Goal: Task Accomplishment & Management: Use online tool/utility

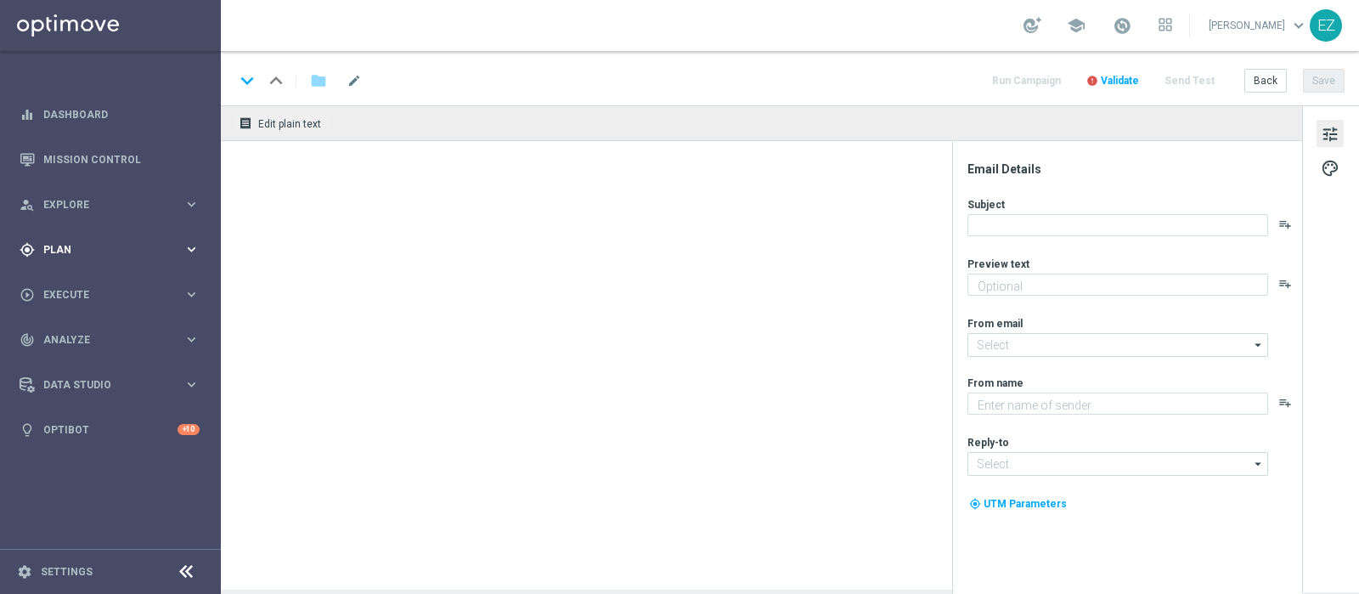
click at [59, 258] on div "gps_fixed Plan keyboard_arrow_right" at bounding box center [109, 249] width 219 height 45
click at [55, 331] on span "Templates" at bounding box center [105, 335] width 121 height 10
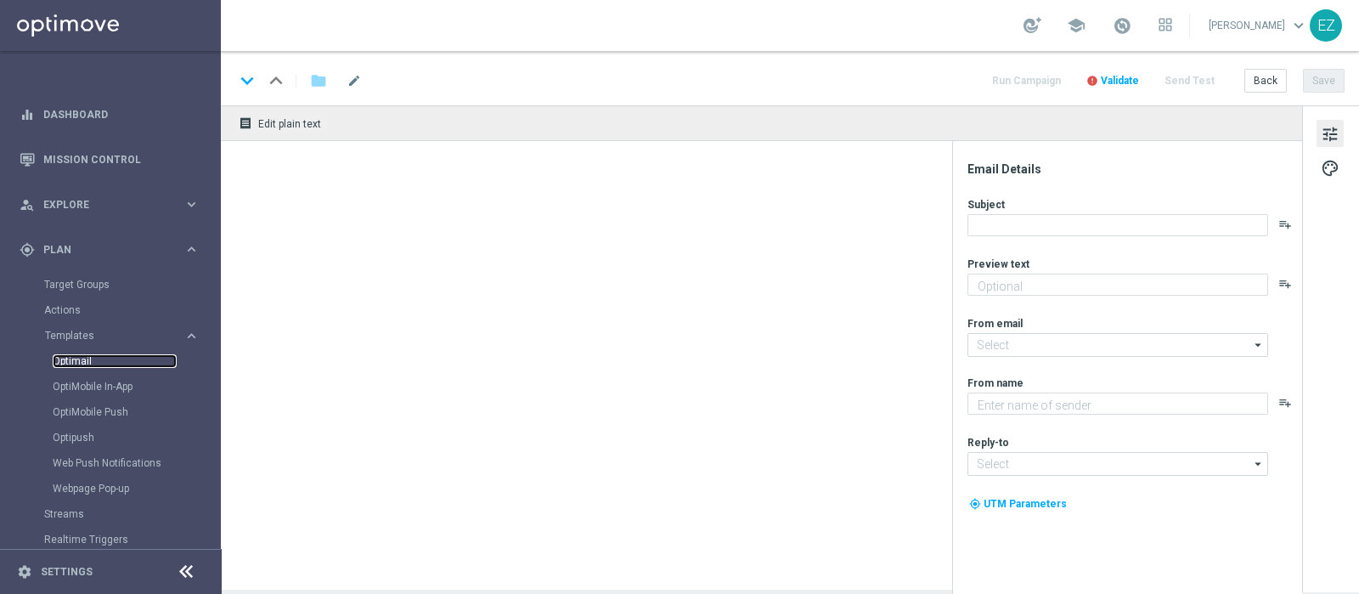
click at [66, 358] on link "Optimail" at bounding box center [115, 361] width 124 height 14
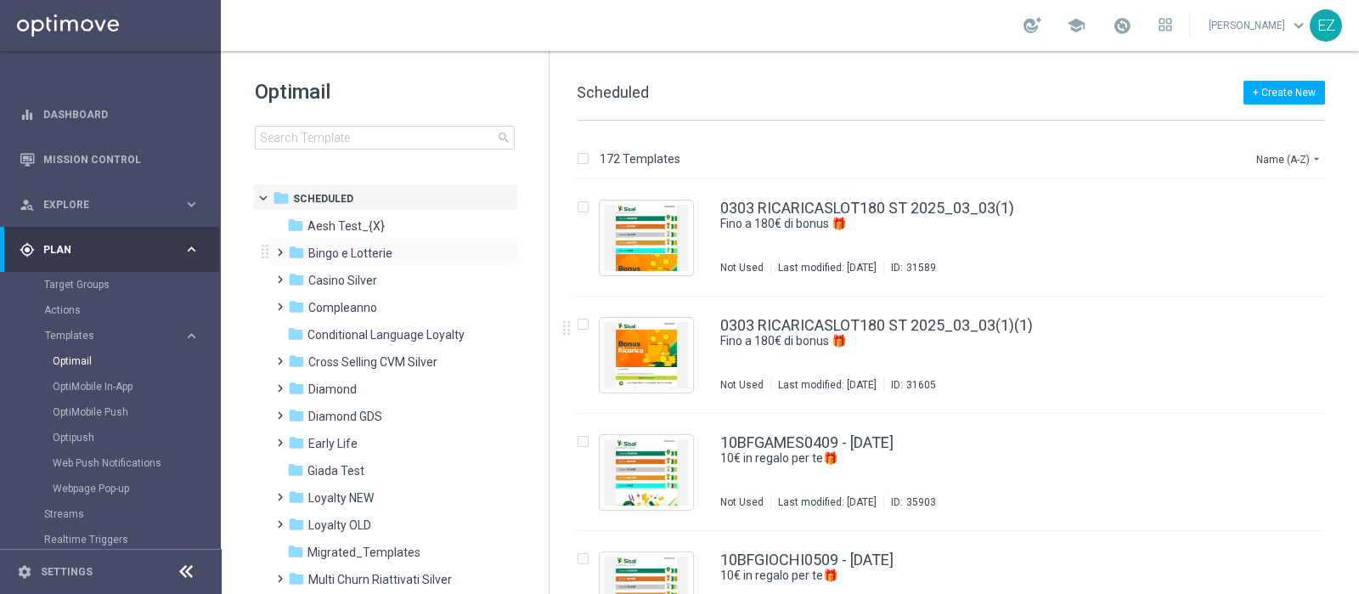
click at [335, 263] on div "folder Bingo e Lotterie more_vert" at bounding box center [393, 251] width 250 height 27
click at [358, 251] on span "Bingo e Lotterie" at bounding box center [350, 252] width 84 height 15
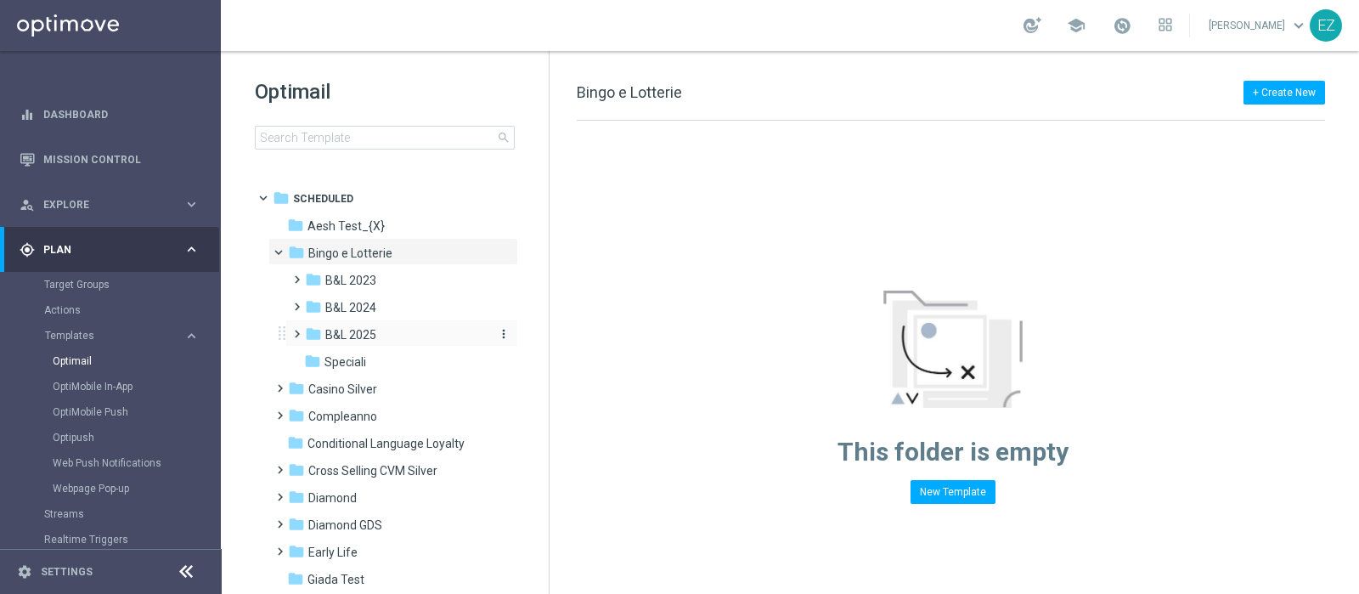
click at [351, 337] on span "B&L 2025" at bounding box center [350, 334] width 51 height 15
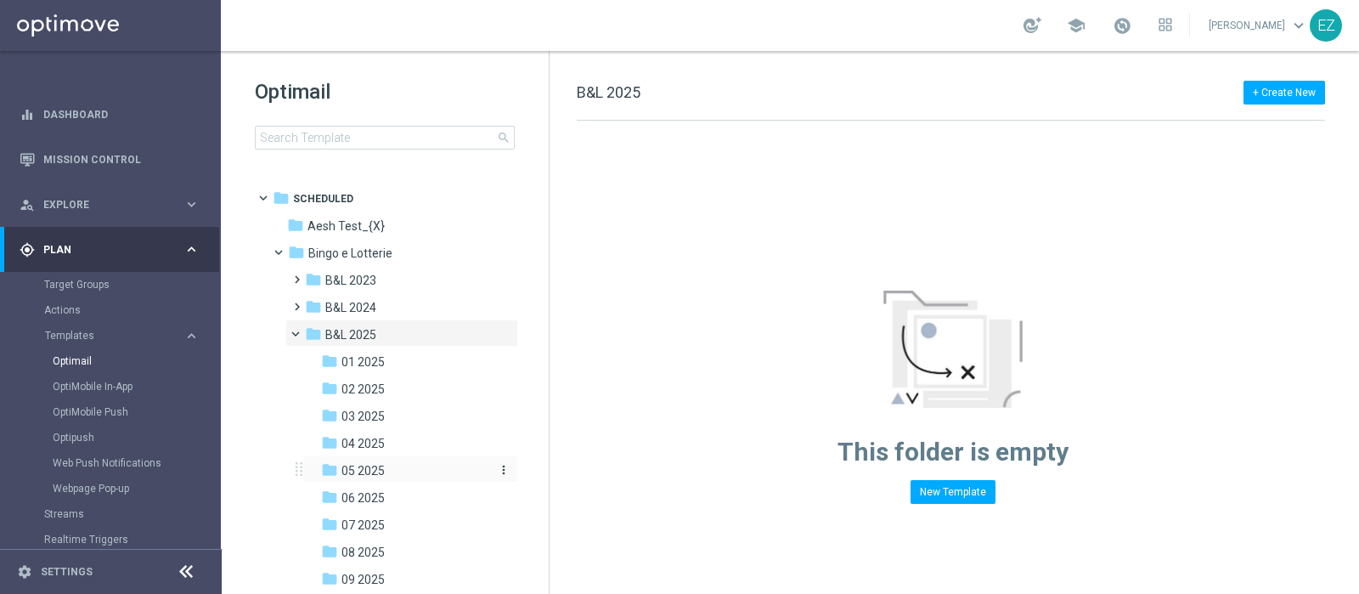
scroll to position [140, 0]
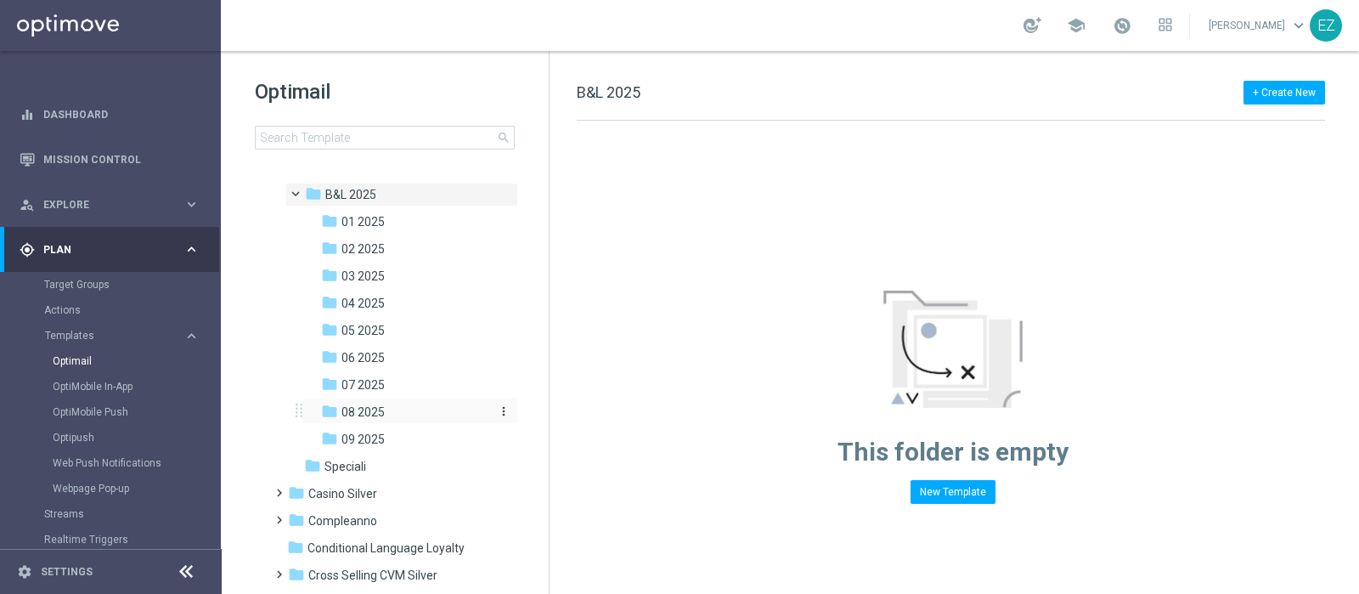
click at [360, 414] on span "08 2025" at bounding box center [362, 411] width 43 height 15
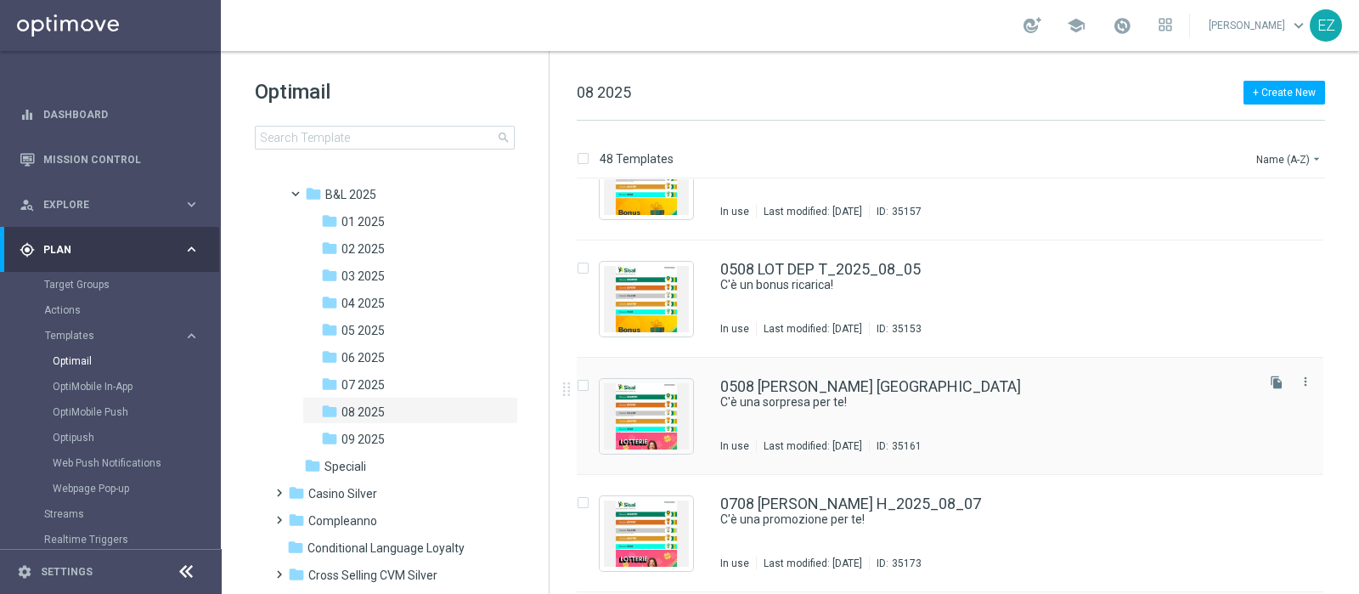
scroll to position [643, 0]
click at [1302, 381] on icon "more_vert" at bounding box center [1305, 381] width 14 height 14
click at [1263, 417] on div "Copy To" at bounding box center [1235, 422] width 103 height 12
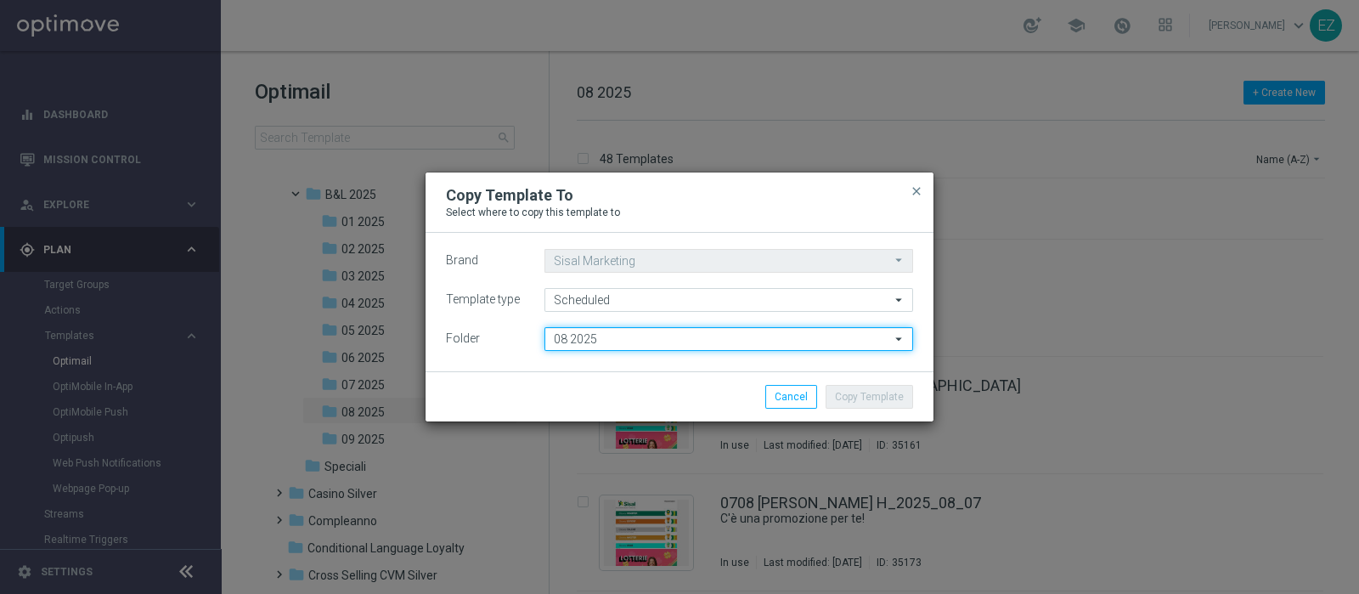
click at [657, 342] on input "08 2025" at bounding box center [728, 339] width 369 height 24
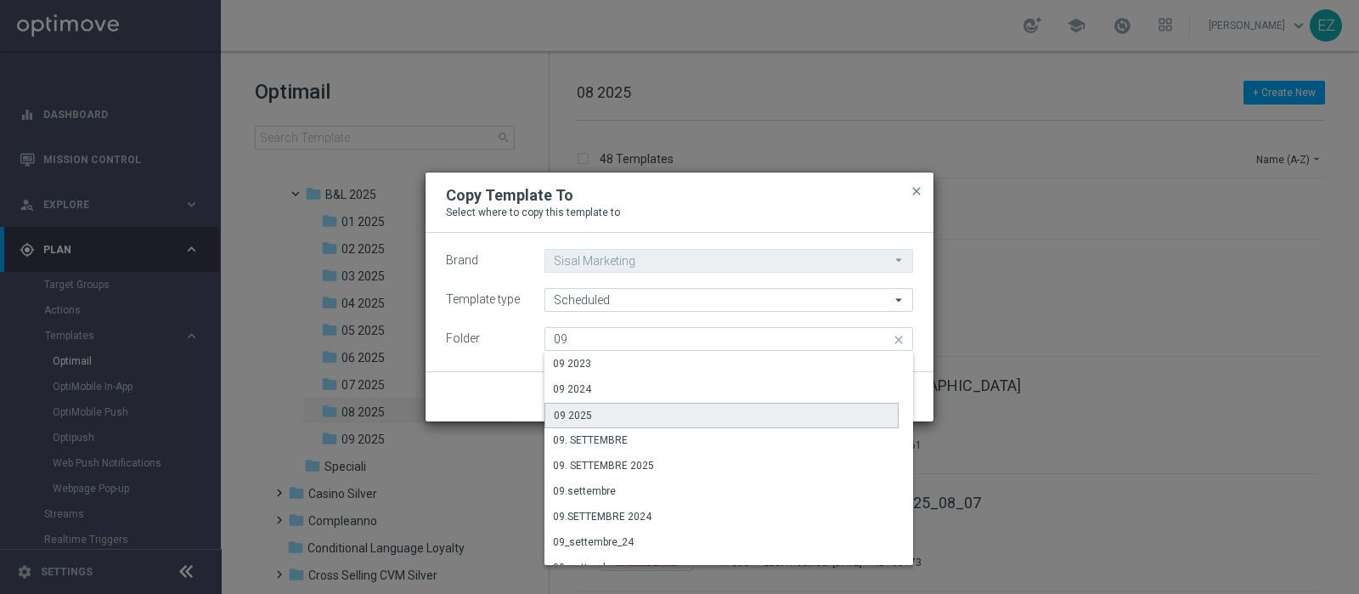
click at [616, 417] on div "09 2025" at bounding box center [721, 414] width 354 height 25
type input "09 2025"
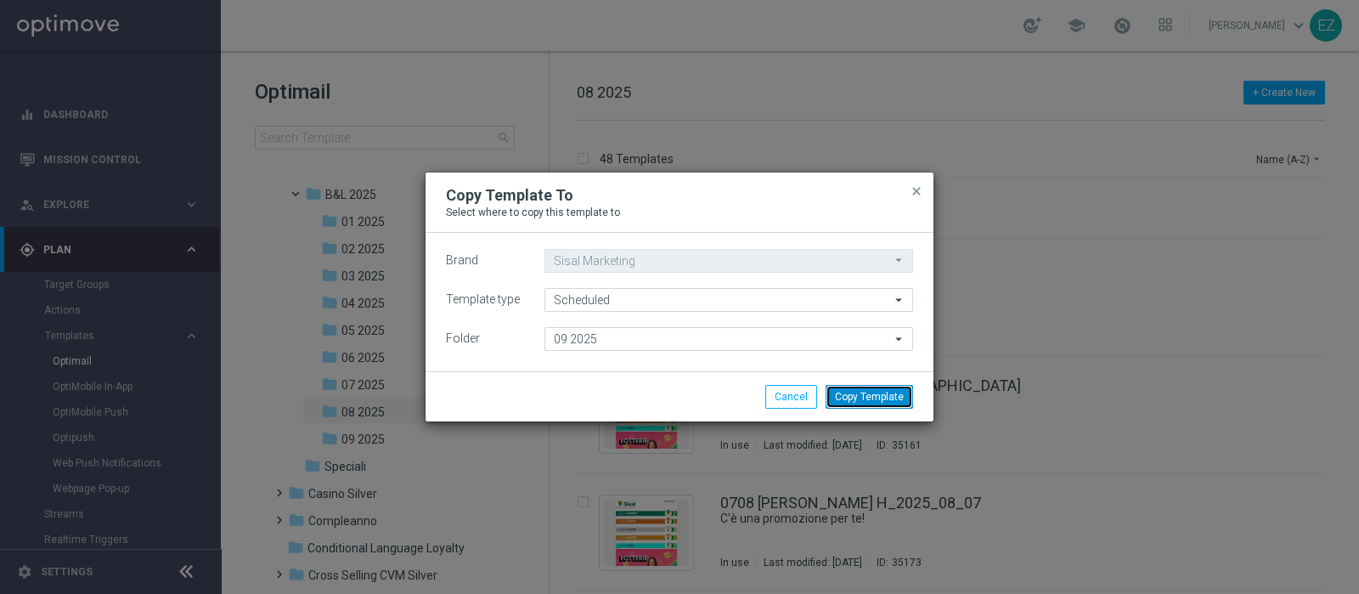
click at [878, 404] on button "Copy Template" at bounding box center [868, 397] width 87 height 24
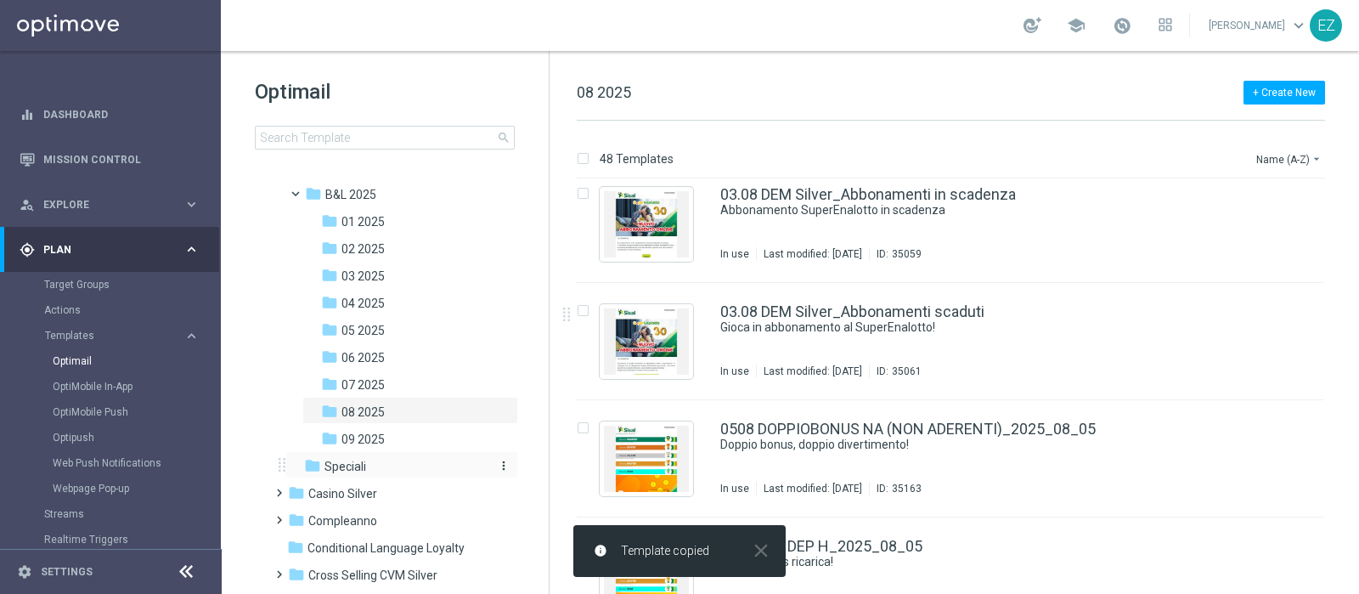
scroll to position [14, 0]
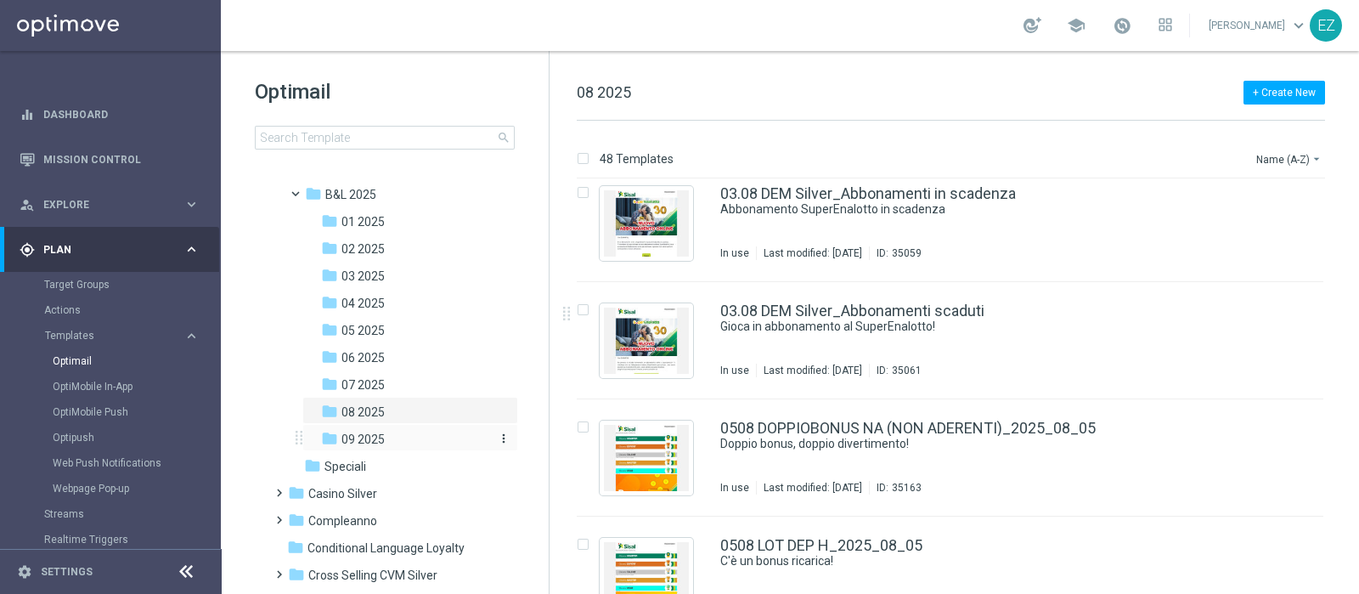
click at [373, 438] on span "09 2025" at bounding box center [362, 438] width 43 height 15
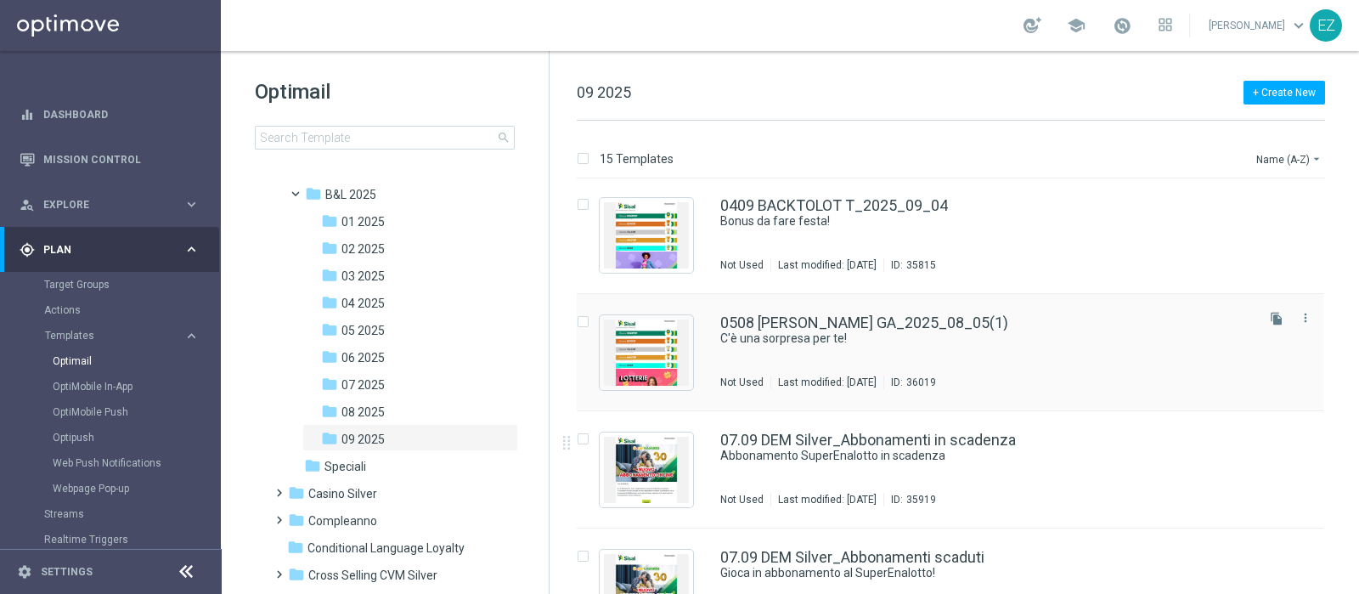
scroll to position [1056, 0]
click at [958, 318] on link "0508 SUMMERLOT GA_2025_08_05(1)" at bounding box center [864, 323] width 288 height 15
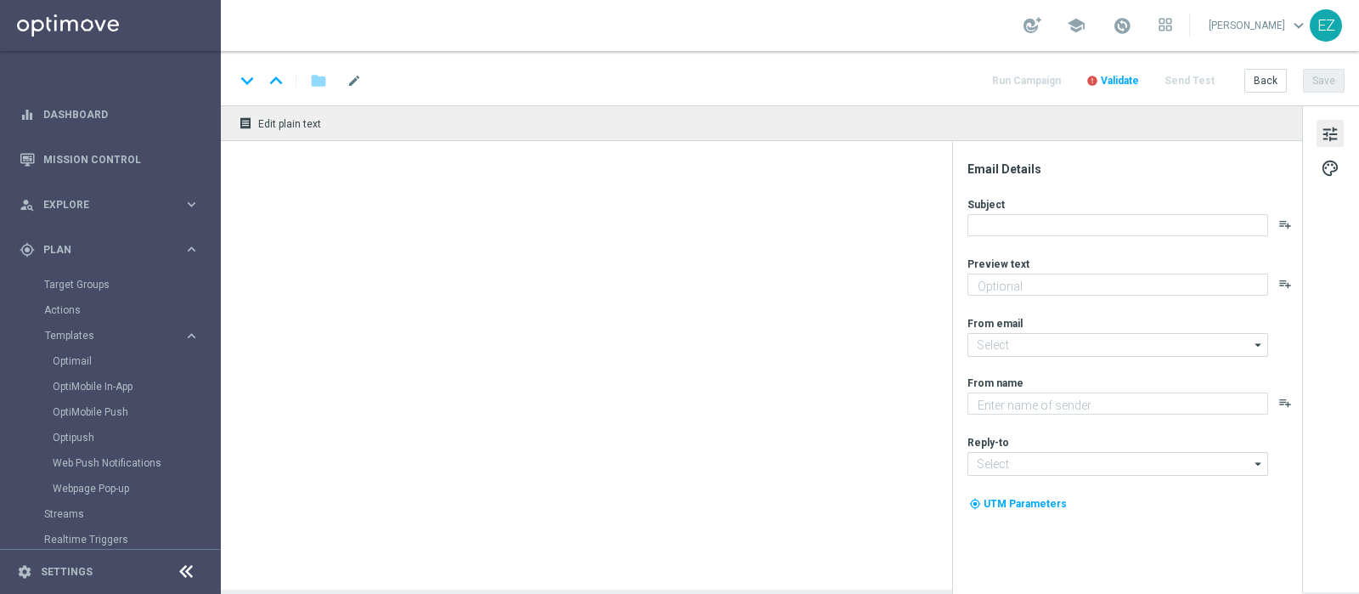
type textarea "Fino a 150€ di bonus"
type textarea "Sisal"
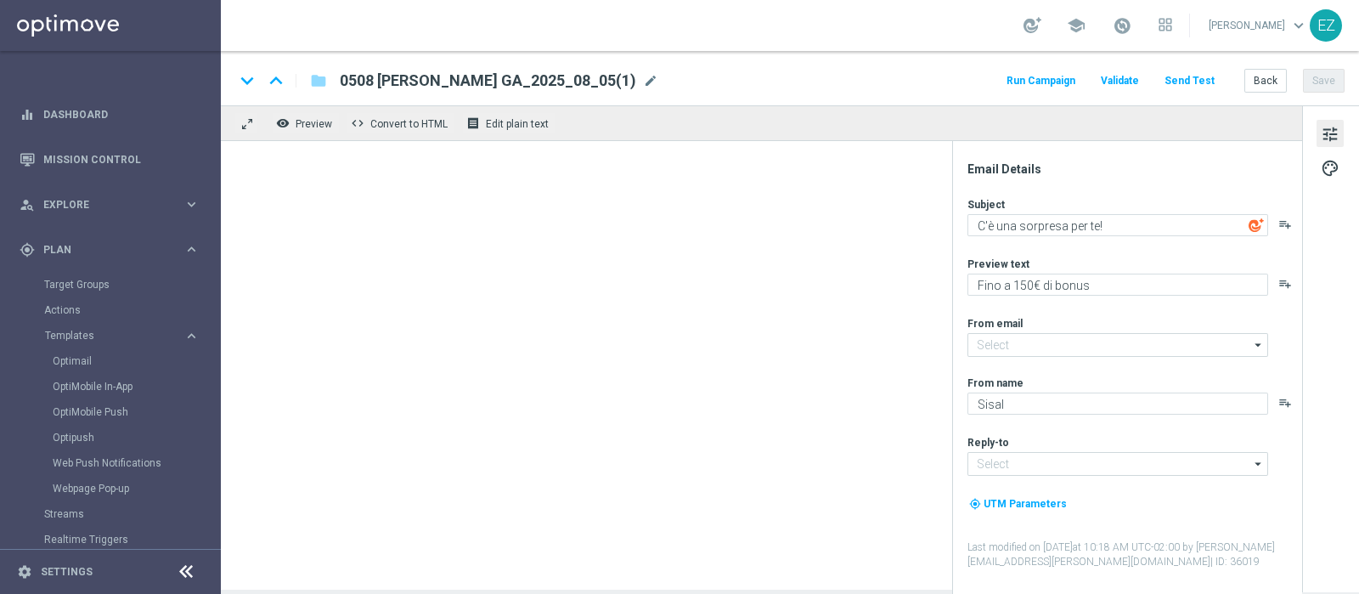
type input "newsletter@comunicazioni.sisal.it"
type input "info@sisal.it"
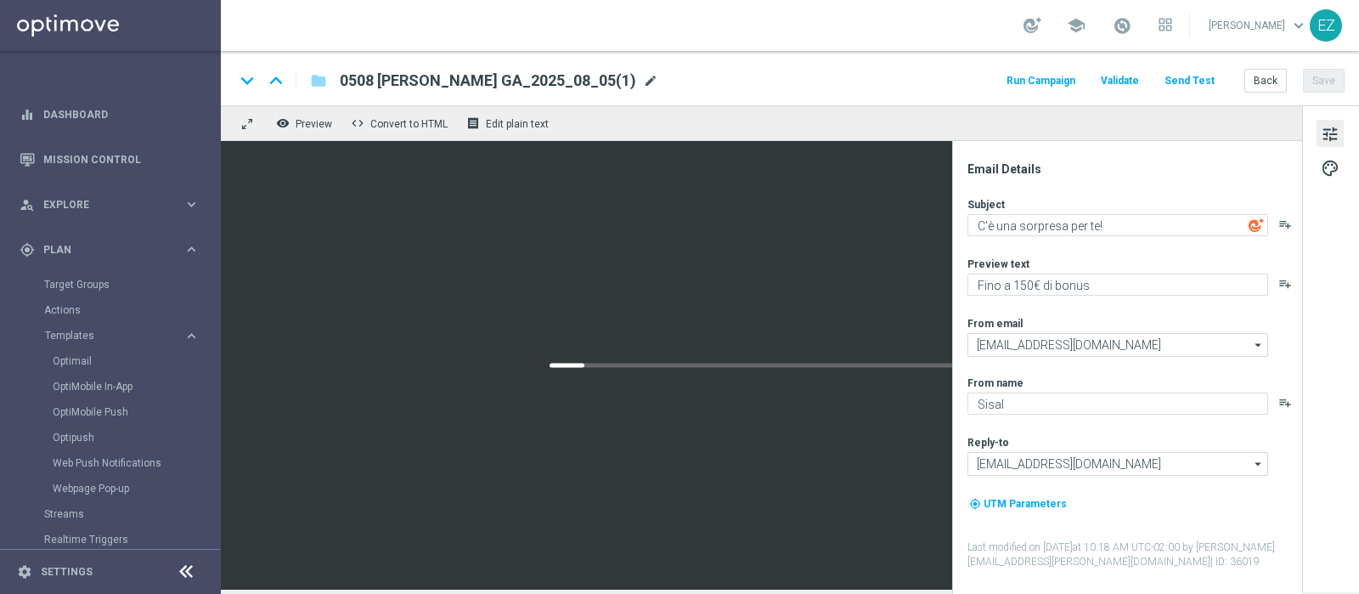
click at [643, 76] on span "mode_edit" at bounding box center [650, 80] width 15 height 15
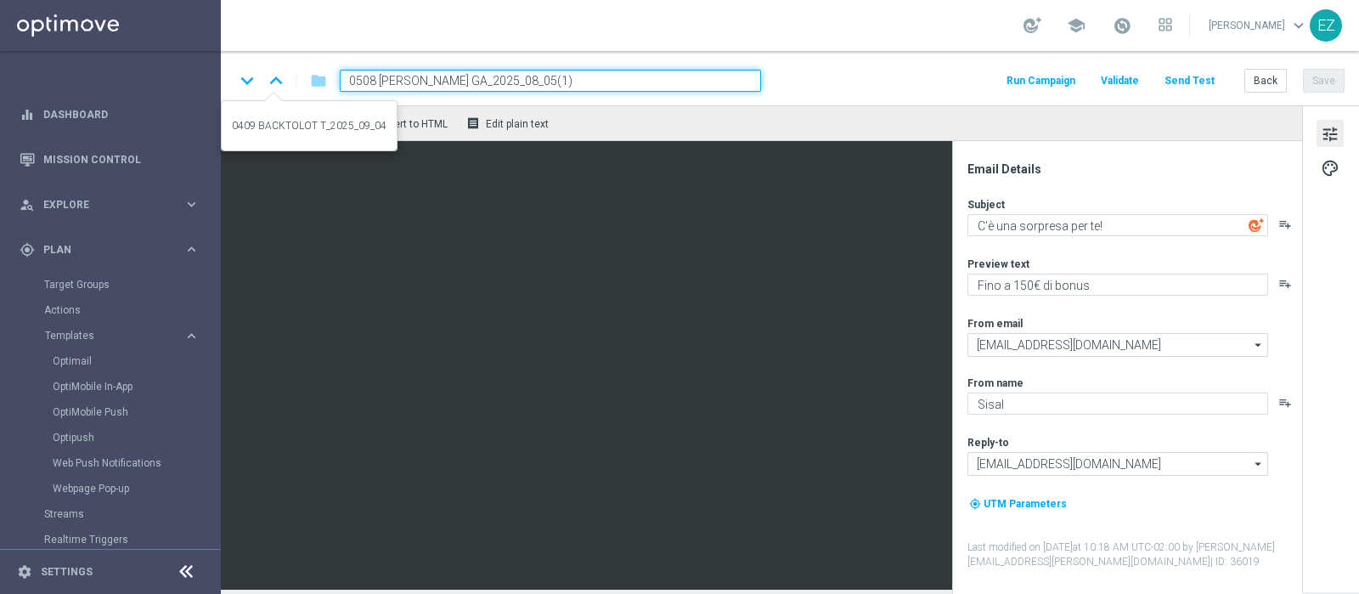
drag, startPoint x: 466, startPoint y: 78, endPoint x: 132, endPoint y: 74, distance: 334.6
click at [132, 74] on main "equalizer Dashboard Mission Control" at bounding box center [679, 297] width 1359 height 594
paste input "909 BACKTOLOT G"
click at [551, 81] on input "0909 BACKTOLOT G_2025_08_05(1)" at bounding box center [550, 81] width 421 height 22
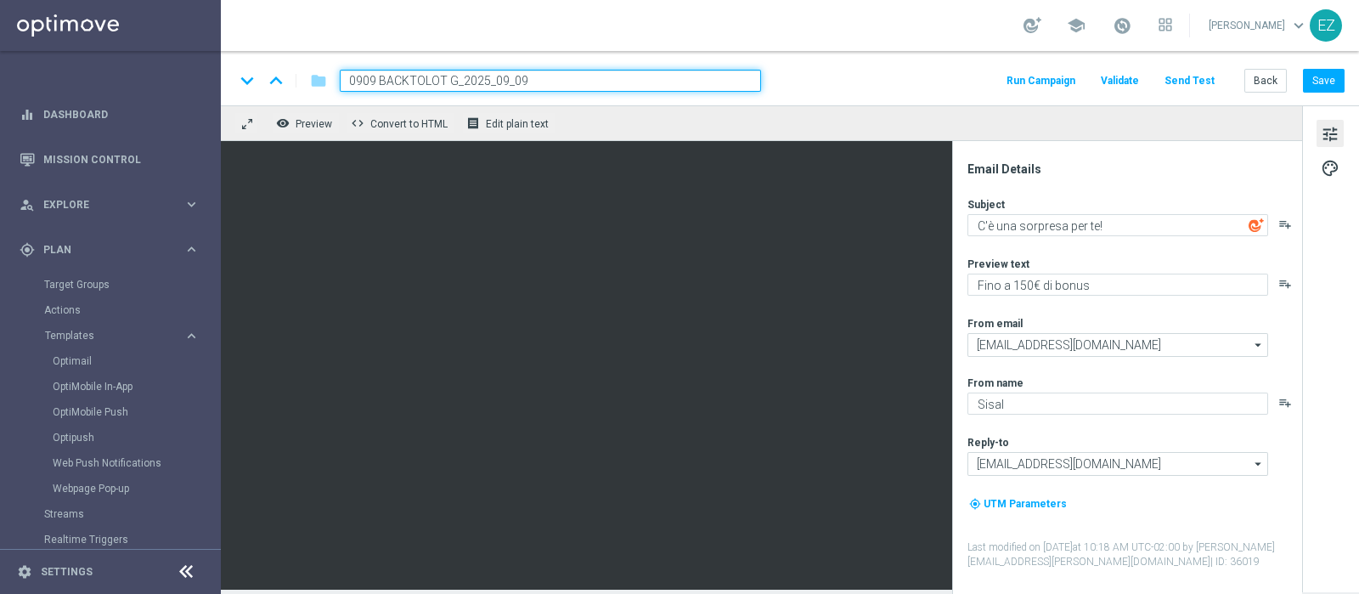
type input "0909 BACKTOLOT G_2025_09_09"
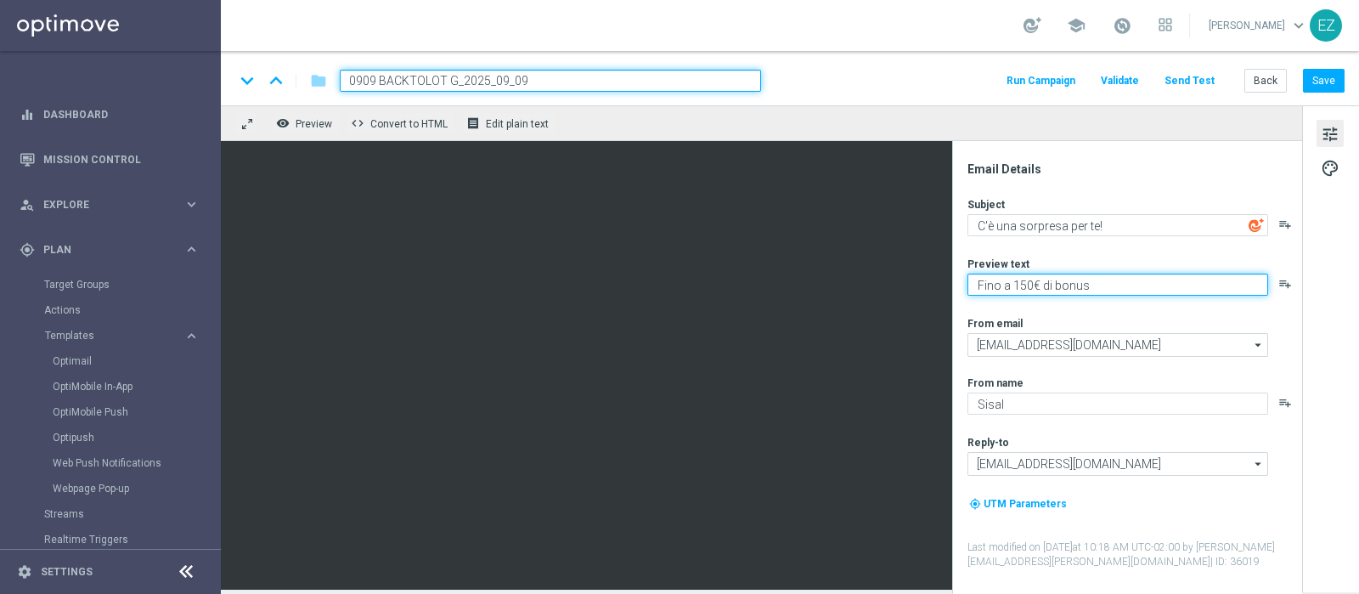
click at [1029, 290] on textarea "Fino a 150€ di bonus" at bounding box center [1117, 284] width 301 height 22
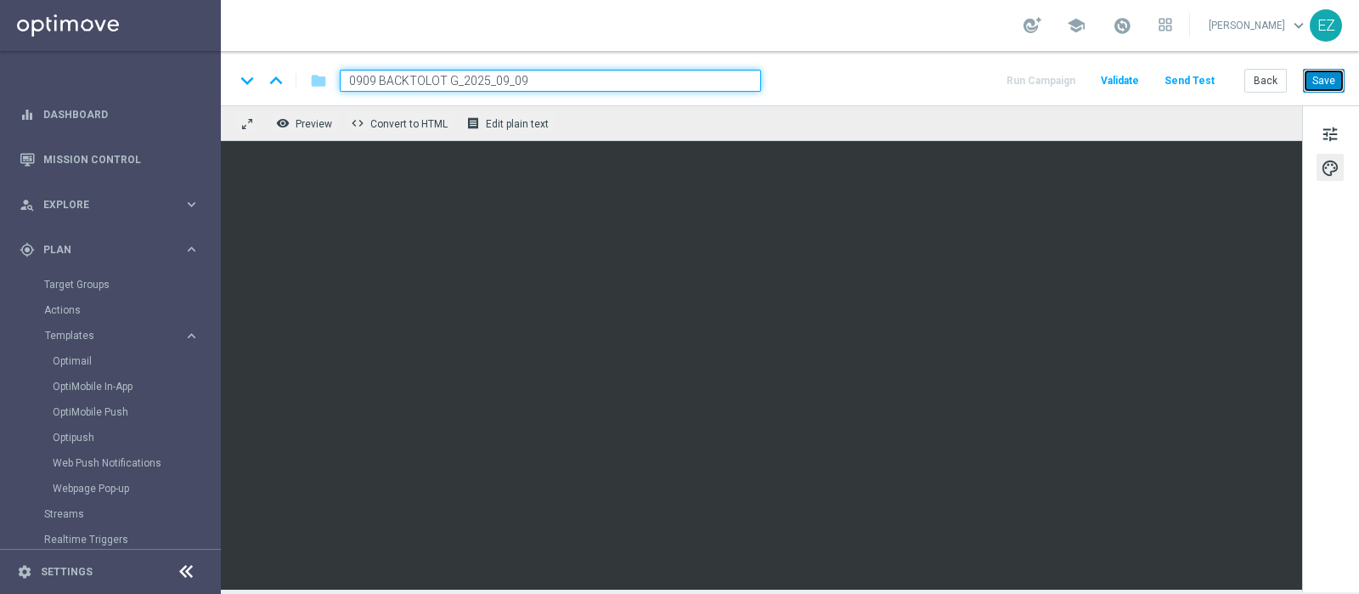
click at [1316, 90] on button "Save" at bounding box center [1323, 81] width 42 height 24
click at [1332, 87] on button "Save" at bounding box center [1323, 81] width 42 height 24
click at [1315, 77] on button "Save" at bounding box center [1323, 81] width 42 height 24
